Goal: Information Seeking & Learning: Learn about a topic

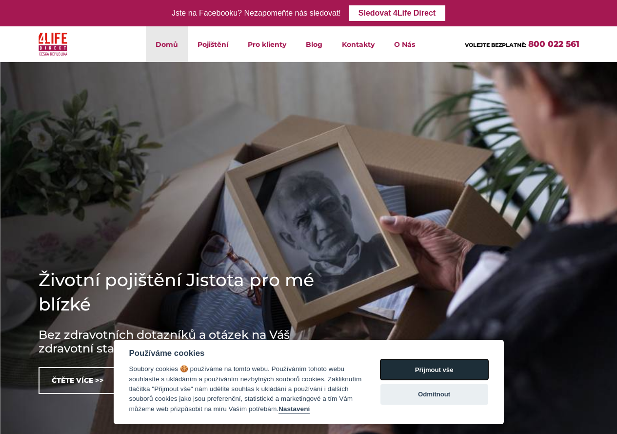
click at [444, 368] on button "Přijmout vše" at bounding box center [434, 369] width 108 height 20
checkbox input "true"
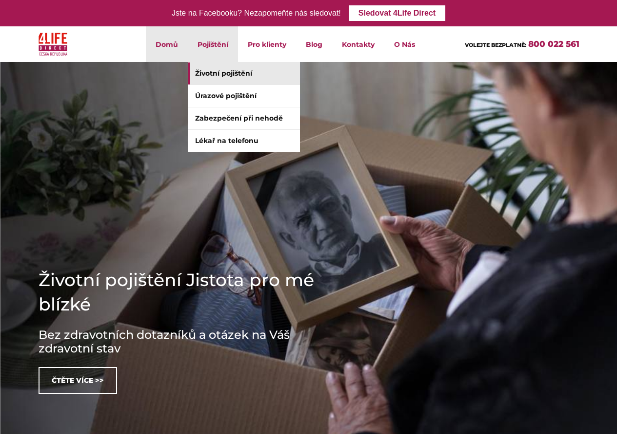
click at [213, 71] on link "Životní pojištění" at bounding box center [244, 73] width 112 height 22
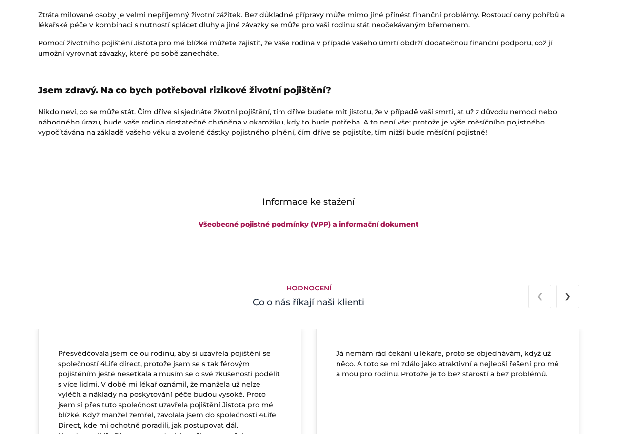
scroll to position [1414, 0]
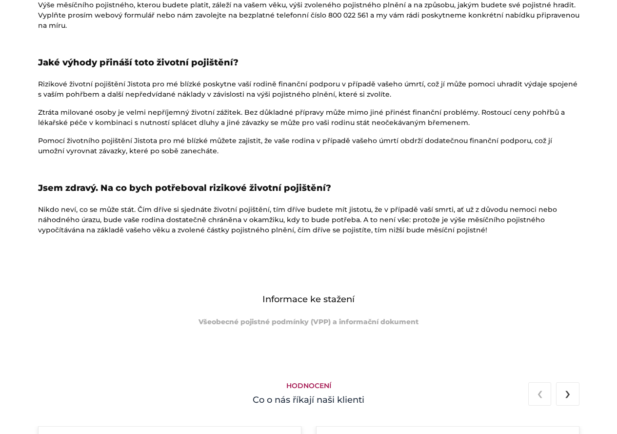
click at [347, 321] on link "Všeobecné pojistné podmínky (VPP) a informační dokument" at bounding box center [309, 321] width 220 height 9
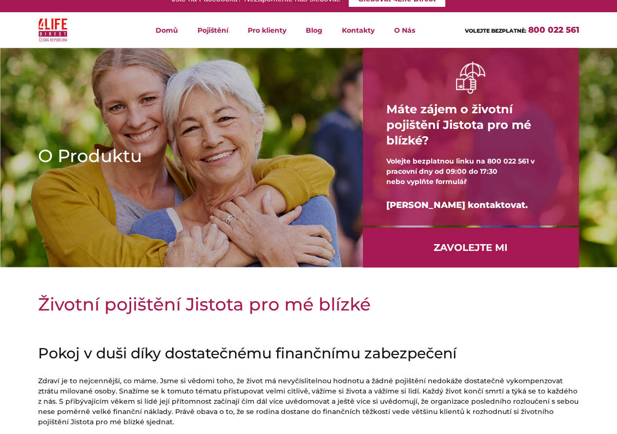
scroll to position [0, 0]
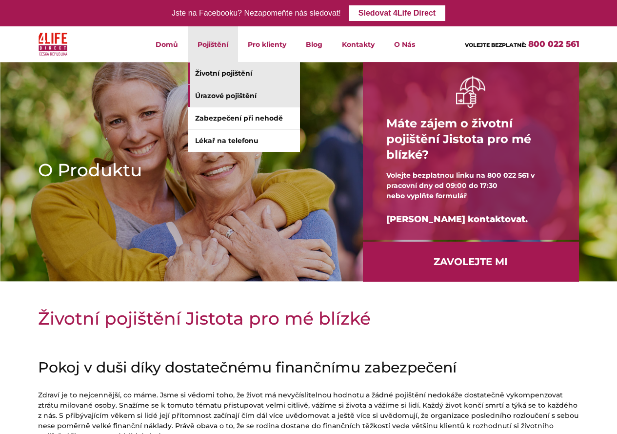
click at [198, 100] on link "Úrazové pojištění" at bounding box center [244, 96] width 112 height 22
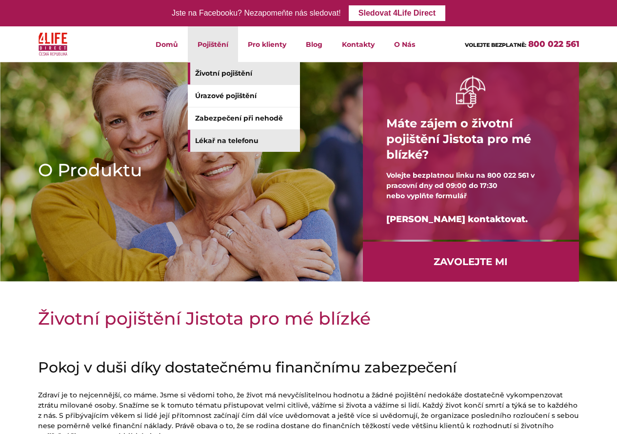
click at [200, 141] on link "Lékař na telefonu" at bounding box center [244, 141] width 112 height 22
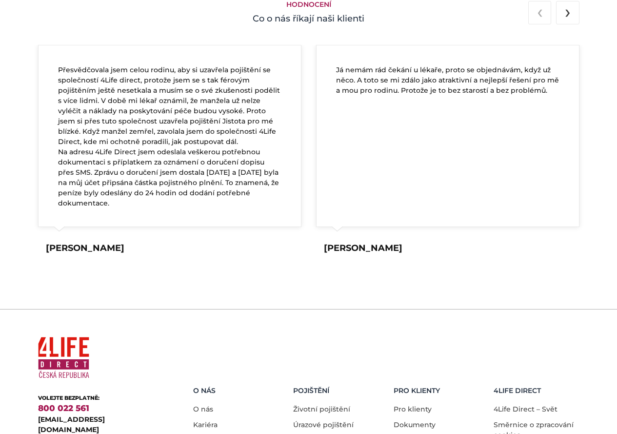
scroll to position [1414, 0]
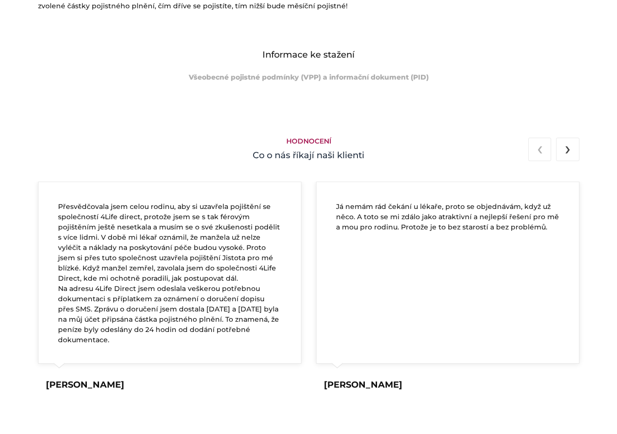
click at [261, 79] on link "Všeobecné pojistné podmínky (VPP) a informační dokument (PID)" at bounding box center [309, 77] width 240 height 9
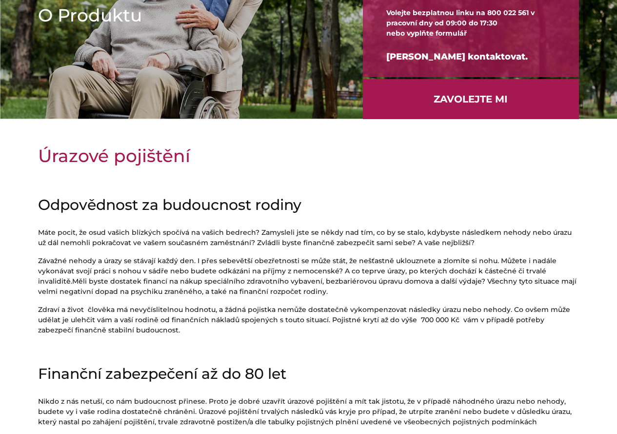
scroll to position [49, 0]
